Goal: Task Accomplishment & Management: Use online tool/utility

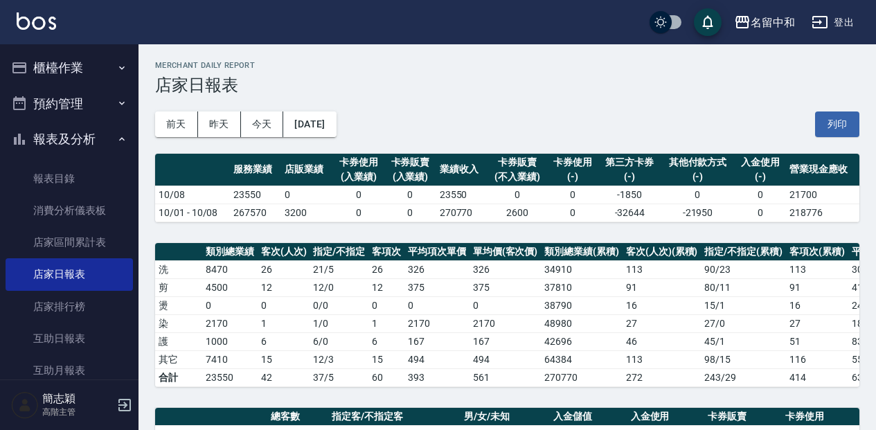
scroll to position [413, 0]
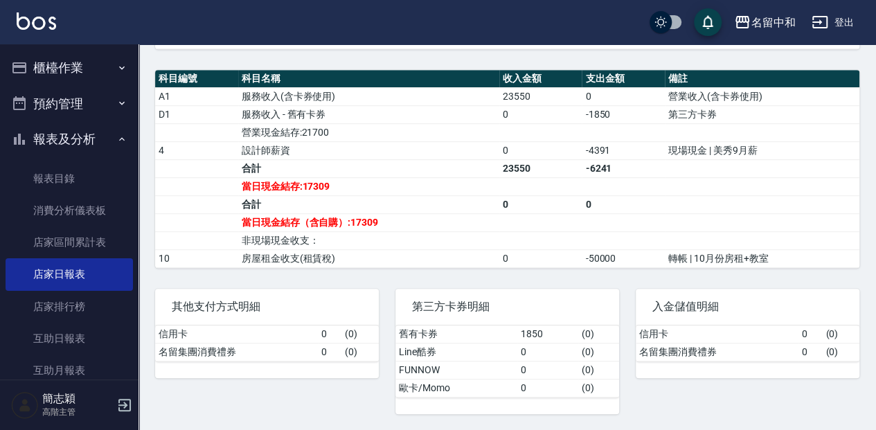
click at [659, 21] on input "checkbox" at bounding box center [660, 22] width 66 height 22
checkbox input "true"
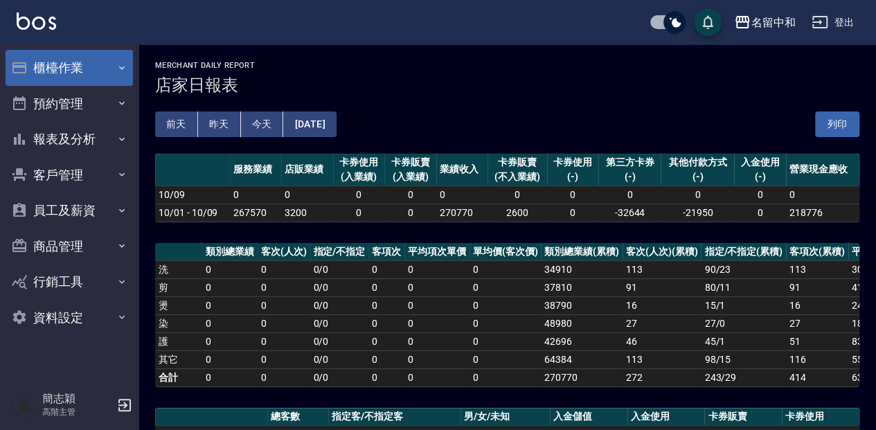
click at [75, 64] on button "櫃檯作業" at bounding box center [69, 68] width 127 height 36
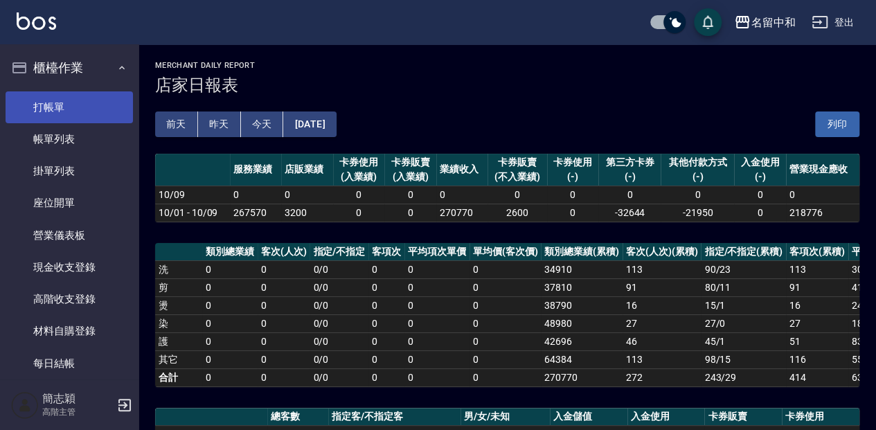
click at [72, 112] on link "打帳單" at bounding box center [69, 107] width 127 height 32
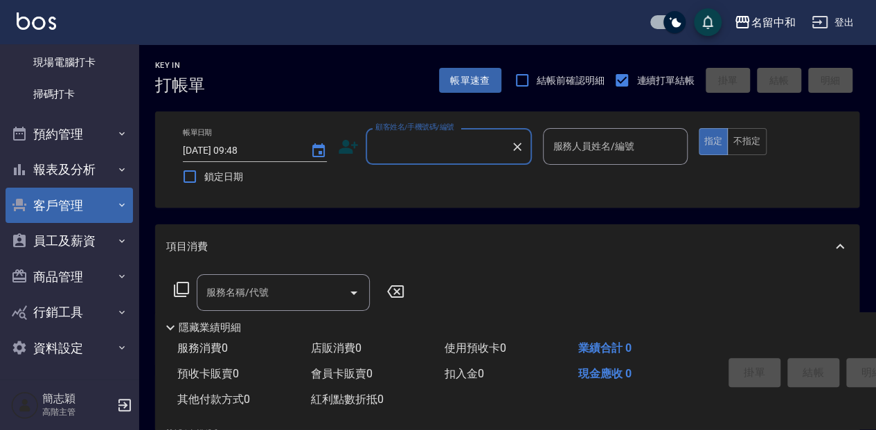
scroll to position [367, 0]
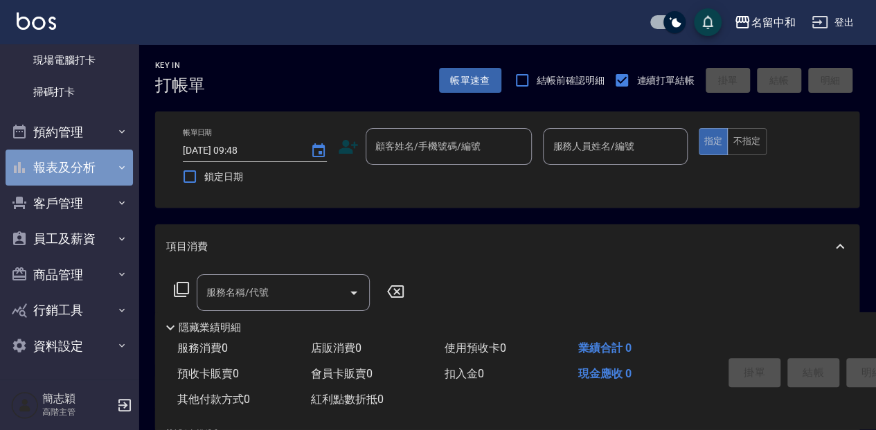
click at [82, 160] on button "報表及分析" at bounding box center [69, 168] width 127 height 36
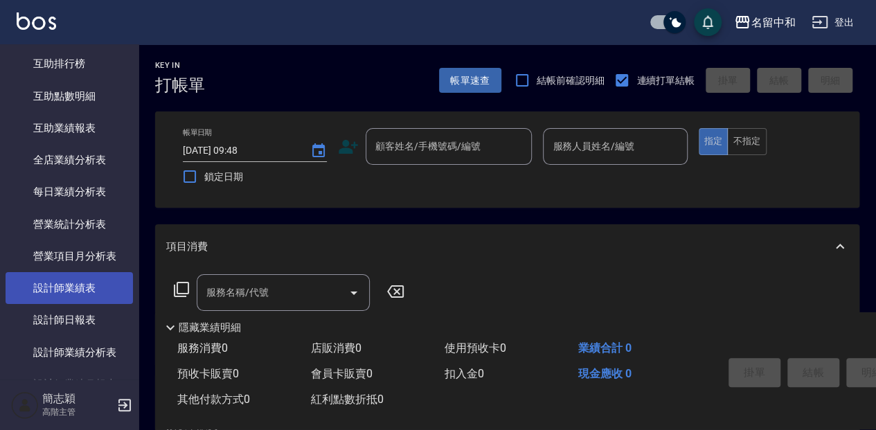
scroll to position [737, 0]
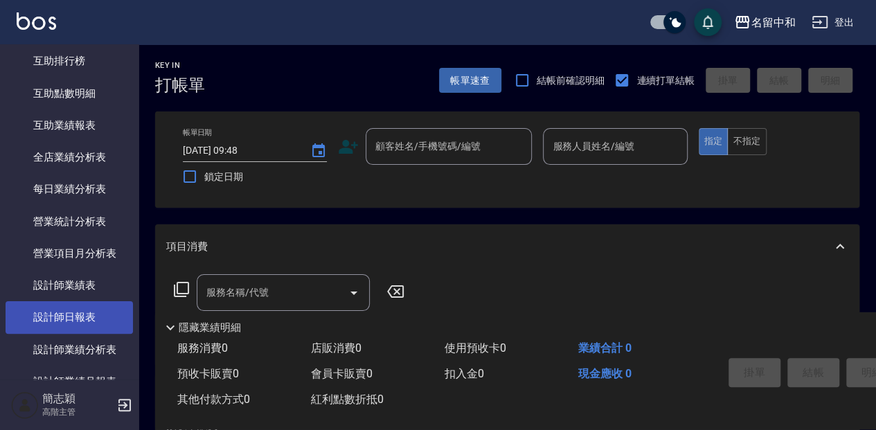
click at [68, 310] on link "設計師日報表" at bounding box center [69, 317] width 127 height 32
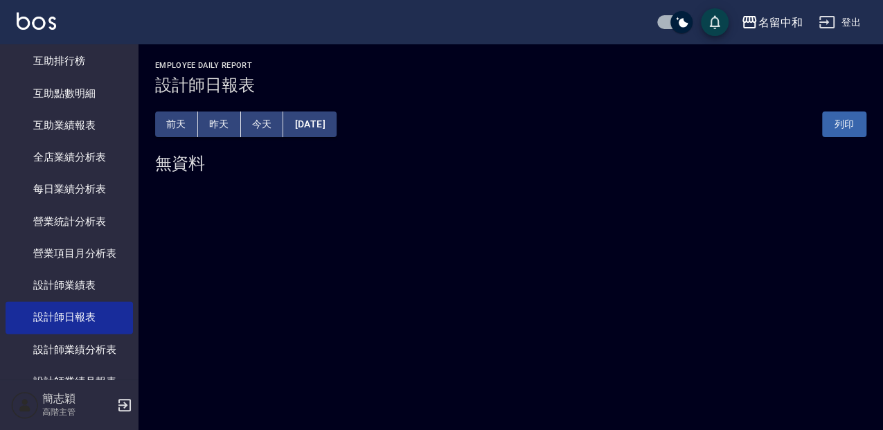
click at [222, 120] on button "昨天" at bounding box center [219, 125] width 43 height 26
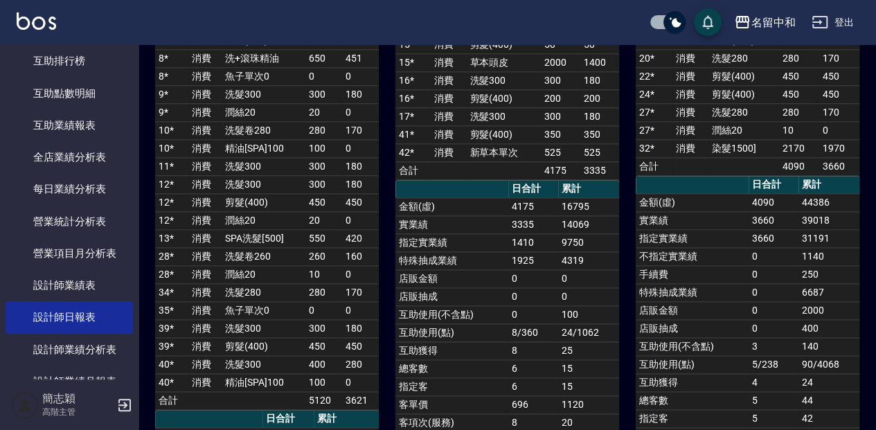
scroll to position [831, 0]
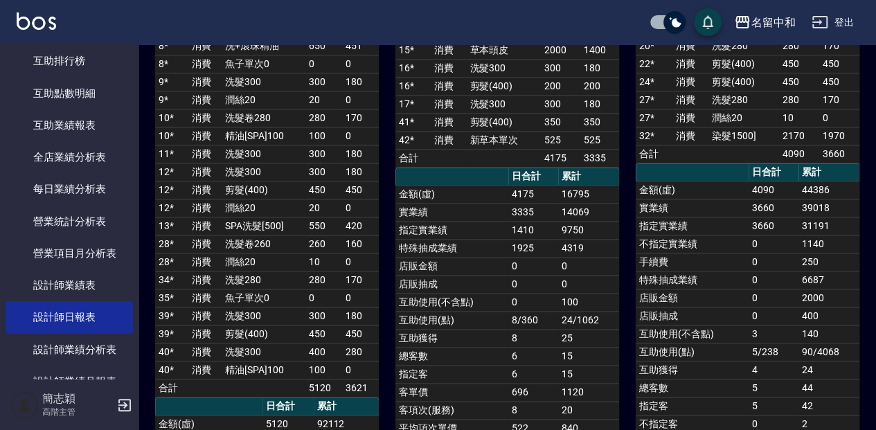
click at [676, 24] on input "checkbox" at bounding box center [674, 22] width 66 height 22
checkbox input "false"
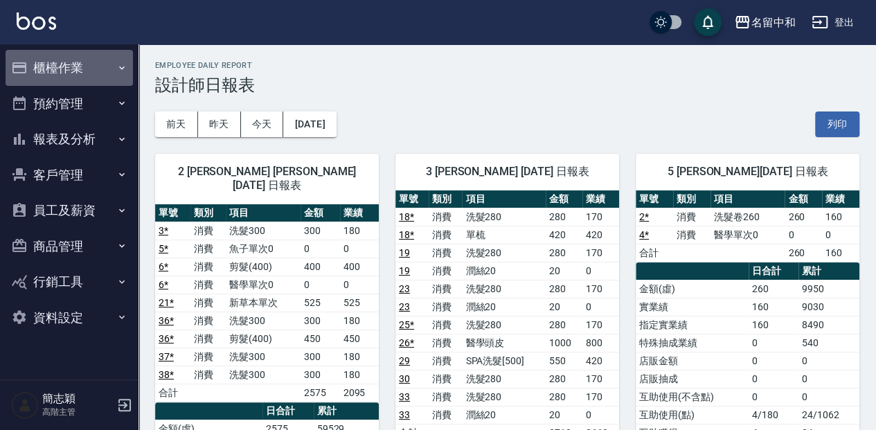
click at [62, 66] on button "櫃檯作業" at bounding box center [69, 68] width 127 height 36
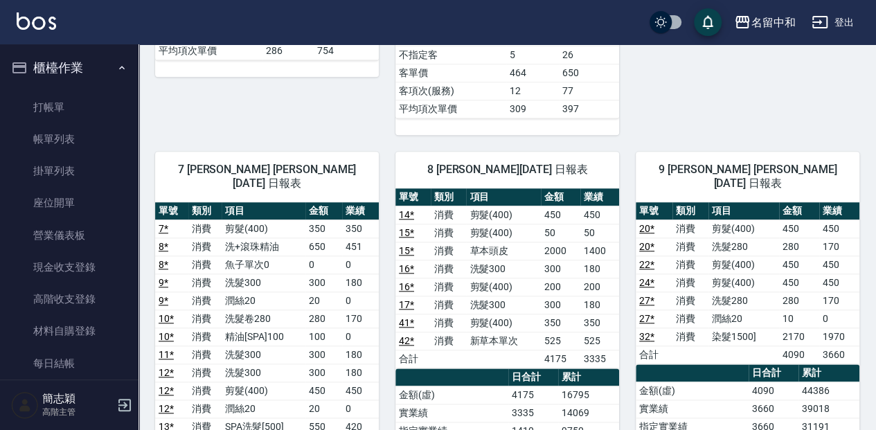
scroll to position [646, 0]
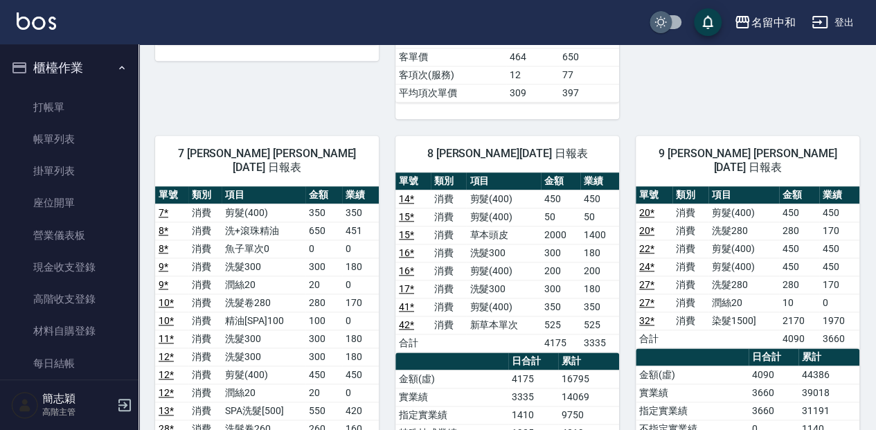
click at [658, 18] on input "checkbox" at bounding box center [660, 22] width 66 height 22
click at [672, 18] on input "checkbox" at bounding box center [674, 22] width 66 height 22
checkbox input "false"
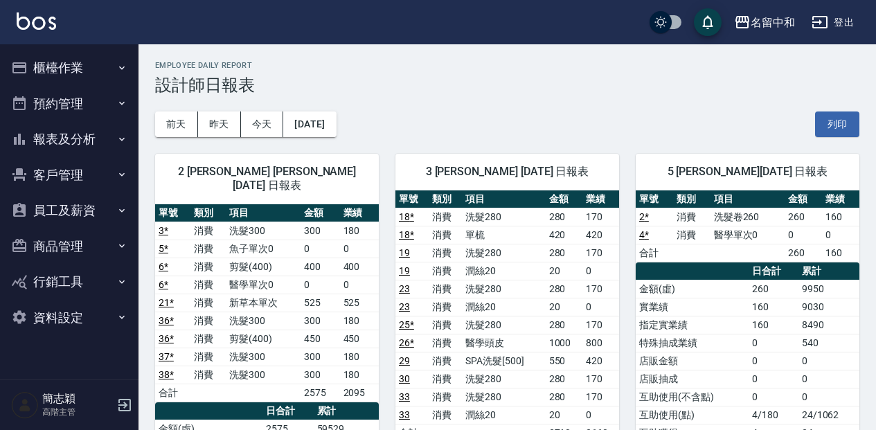
scroll to position [643, 0]
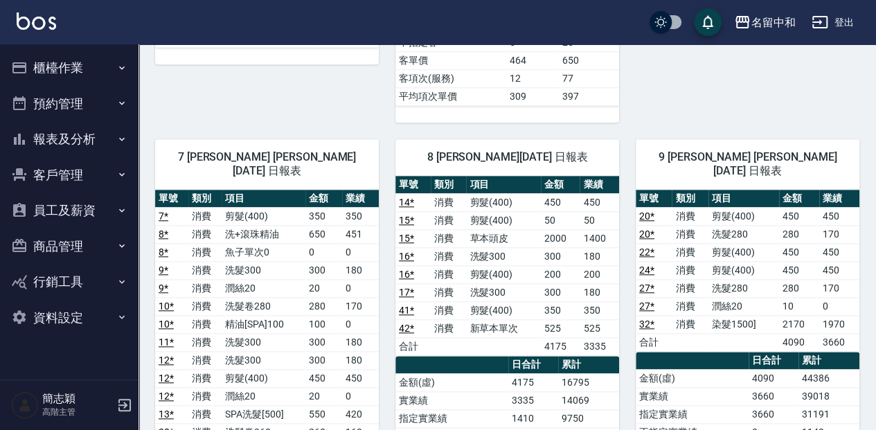
click at [680, 23] on input "checkbox" at bounding box center [660, 22] width 66 height 22
checkbox input "true"
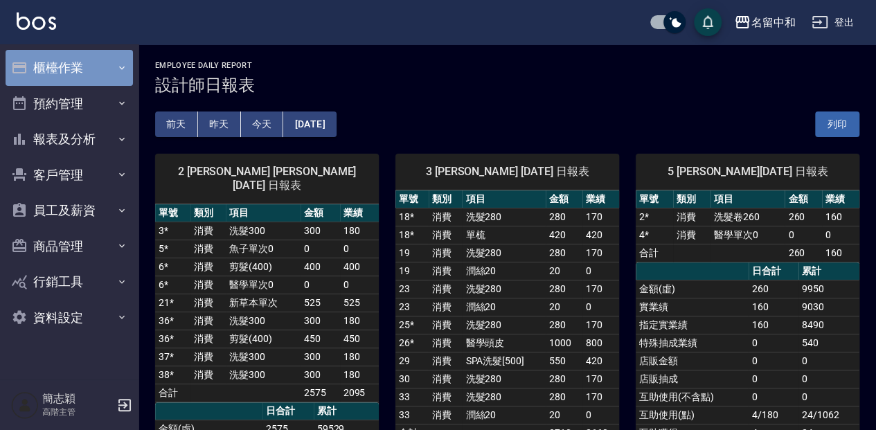
click at [41, 72] on button "櫃檯作業" at bounding box center [69, 68] width 127 height 36
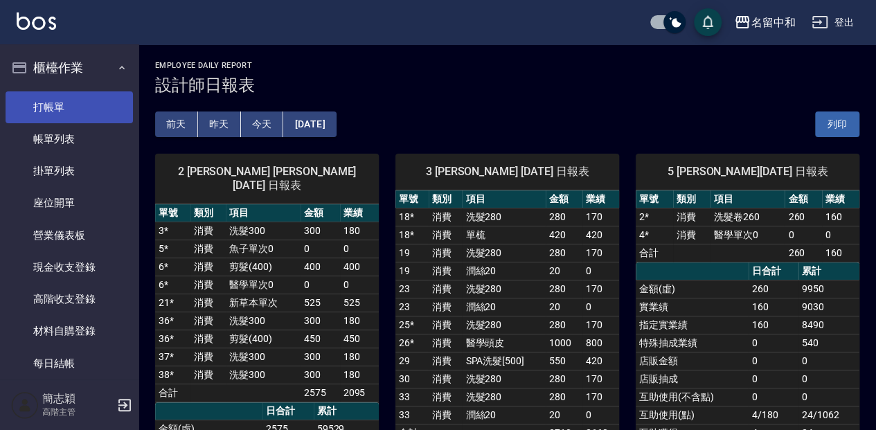
click at [75, 105] on link "打帳單" at bounding box center [69, 107] width 127 height 32
